Goal: Task Accomplishment & Management: Use online tool/utility

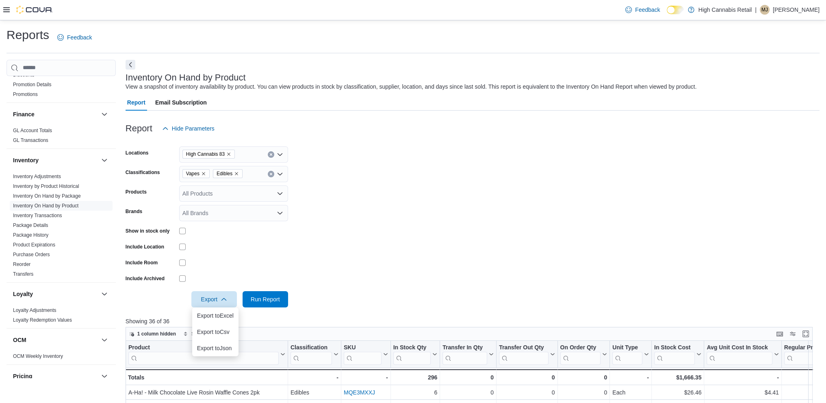
click at [236, 171] on icon "Remove Edibles from selection in this group" at bounding box center [236, 173] width 5 height 5
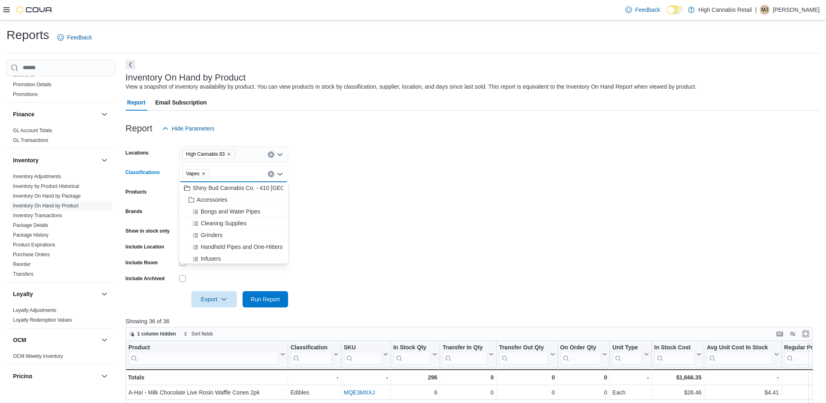
click at [202, 171] on icon "Remove Vapes from selection in this group" at bounding box center [203, 173] width 5 height 5
click at [227, 210] on span "Dried Flower" at bounding box center [217, 214] width 32 height 8
click at [225, 228] on span "Infused Pre-Roll" at bounding box center [221, 227] width 41 height 8
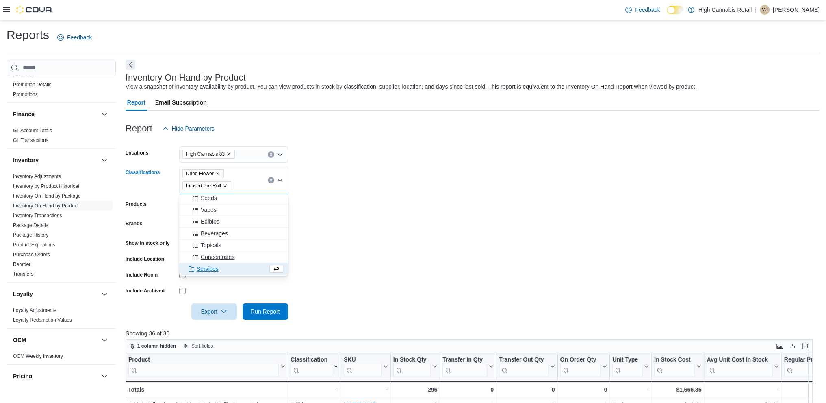
scroll to position [179, 0]
click at [205, 223] on span "Pre-Rolled" at bounding box center [214, 221] width 27 height 8
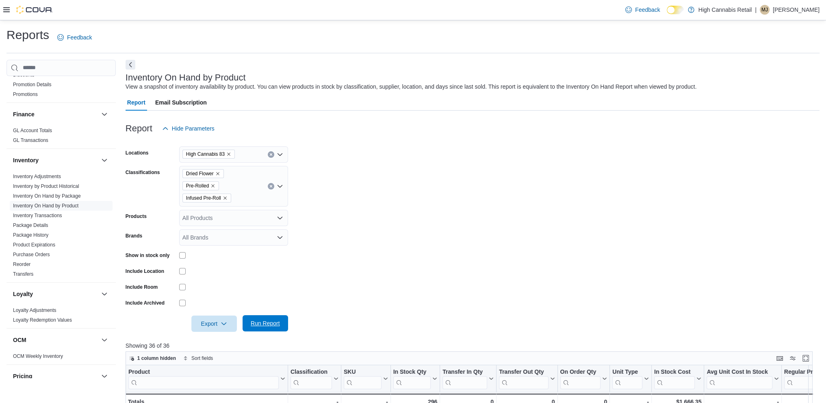
click at [266, 327] on span "Run Report" at bounding box center [265, 323] width 36 height 16
click at [211, 319] on span "Export" at bounding box center [214, 323] width 36 height 16
click at [219, 338] on span "Export to Excel" at bounding box center [215, 339] width 37 height 7
click at [242, 193] on div "Dried Flower Pre-Rolled Infused Pre-Roll" at bounding box center [233, 186] width 109 height 41
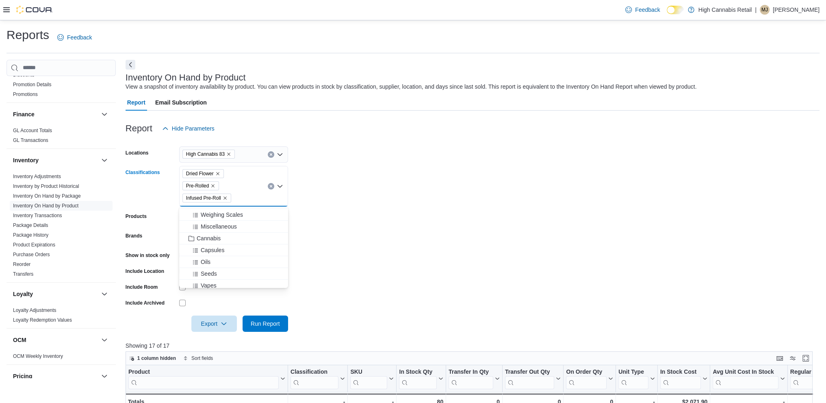
scroll to position [122, 0]
click at [218, 276] on div "Oils" at bounding box center [233, 279] width 99 height 8
click at [262, 323] on span "Run Report" at bounding box center [265, 323] width 29 height 8
click at [199, 323] on span "Export" at bounding box center [214, 323] width 36 height 16
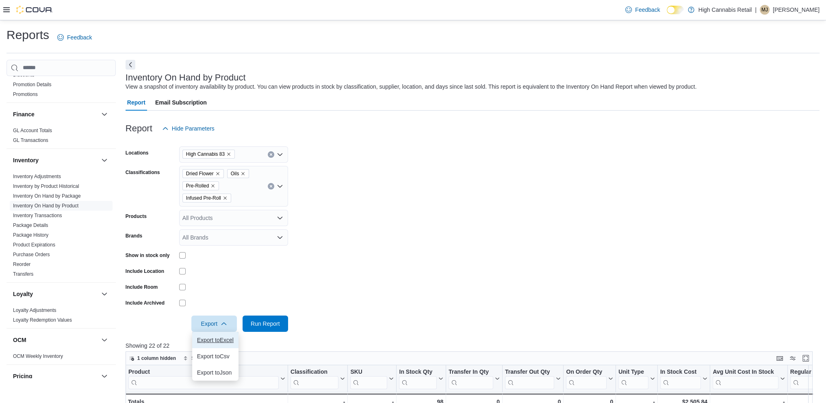
click at [215, 337] on span "Export to Excel" at bounding box center [215, 339] width 37 height 7
